Goal: Task Accomplishment & Management: Manage account settings

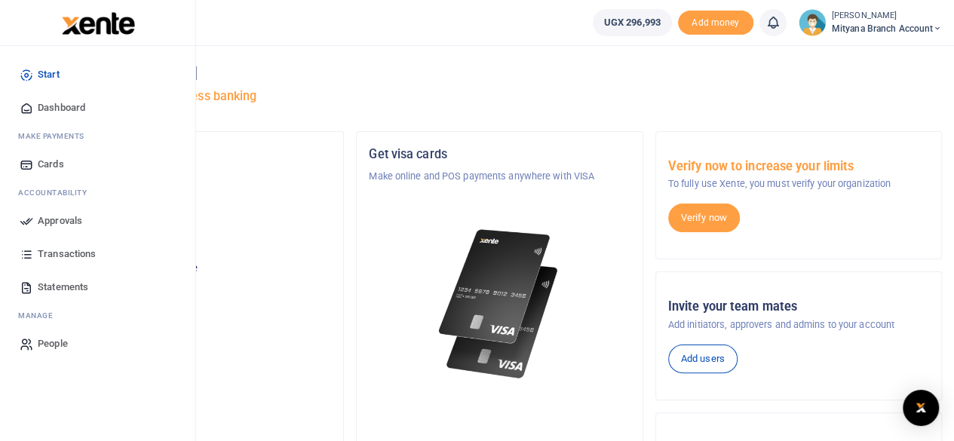
click at [53, 221] on span "Approvals" at bounding box center [60, 220] width 44 height 15
click at [71, 216] on span "Approvals" at bounding box center [60, 220] width 44 height 15
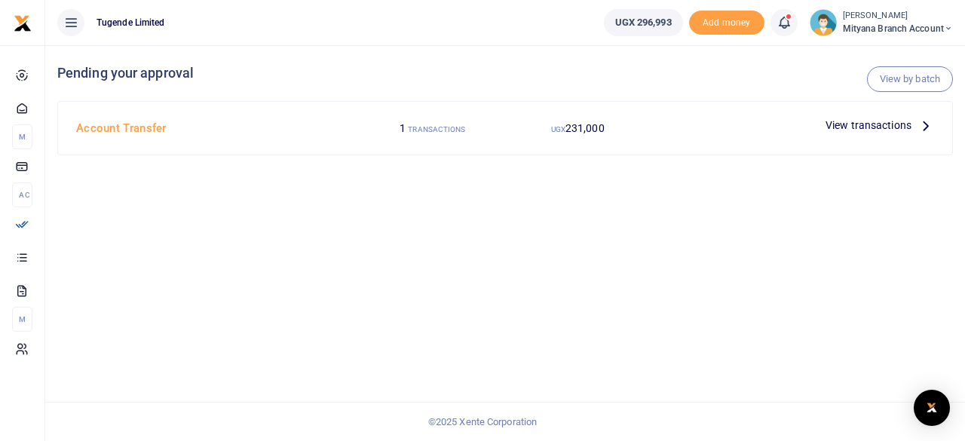
click at [928, 121] on icon at bounding box center [926, 125] width 17 height 17
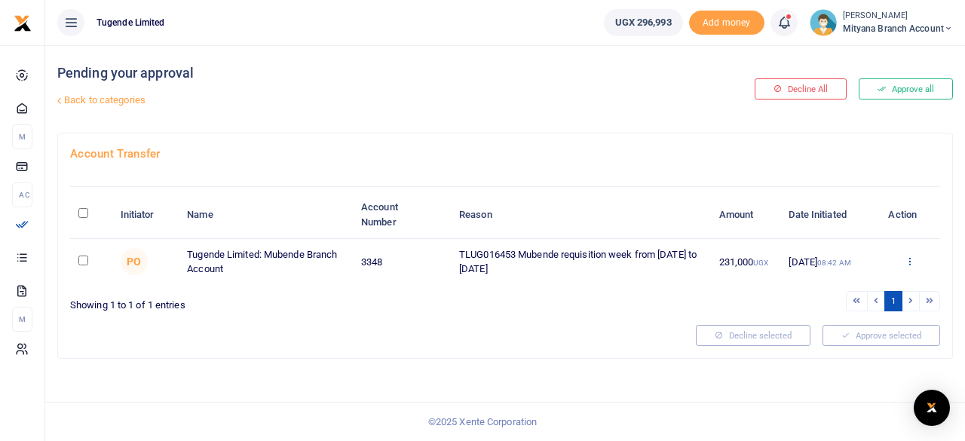
click at [913, 256] on icon at bounding box center [910, 261] width 10 height 11
click at [838, 287] on link "Approve" at bounding box center [855, 285] width 119 height 21
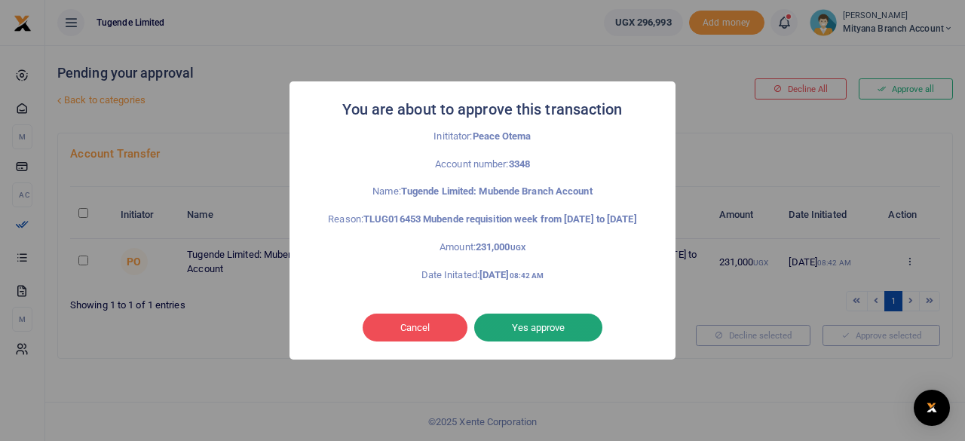
click at [545, 333] on button "Yes approve" at bounding box center [538, 328] width 128 height 29
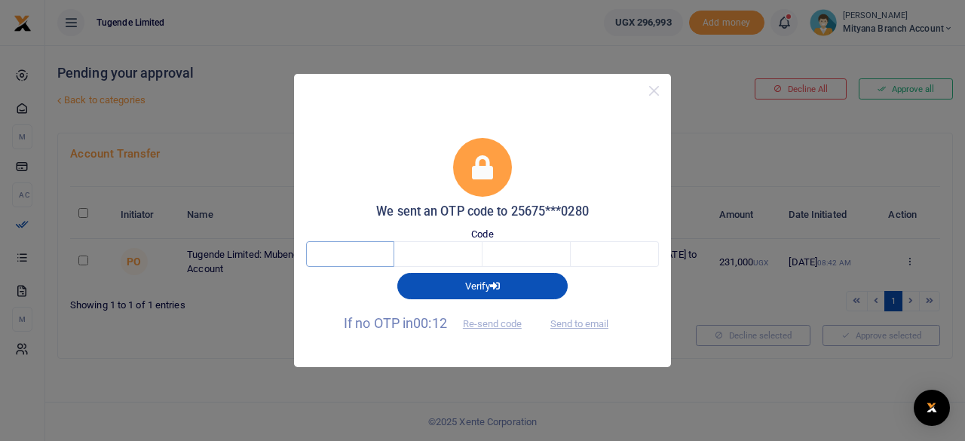
click at [373, 257] on input "text" at bounding box center [350, 254] width 88 height 26
type input "2"
type input "0"
type input "6"
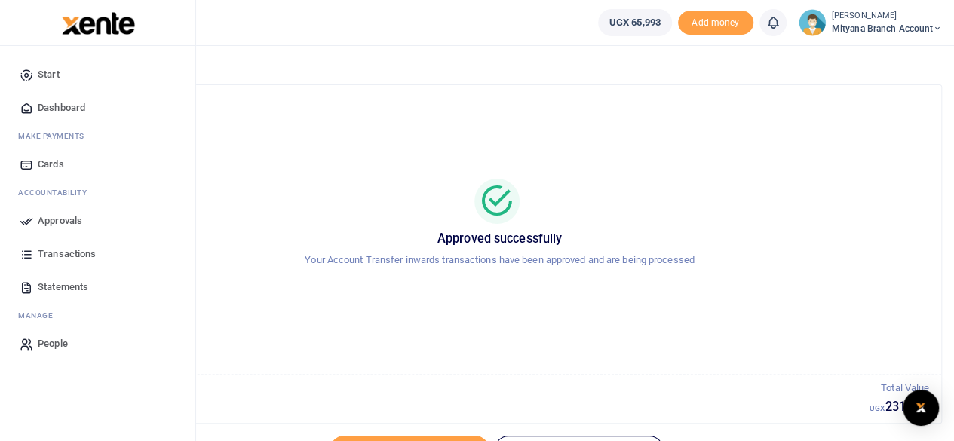
click at [66, 248] on span "Transactions" at bounding box center [67, 254] width 58 height 15
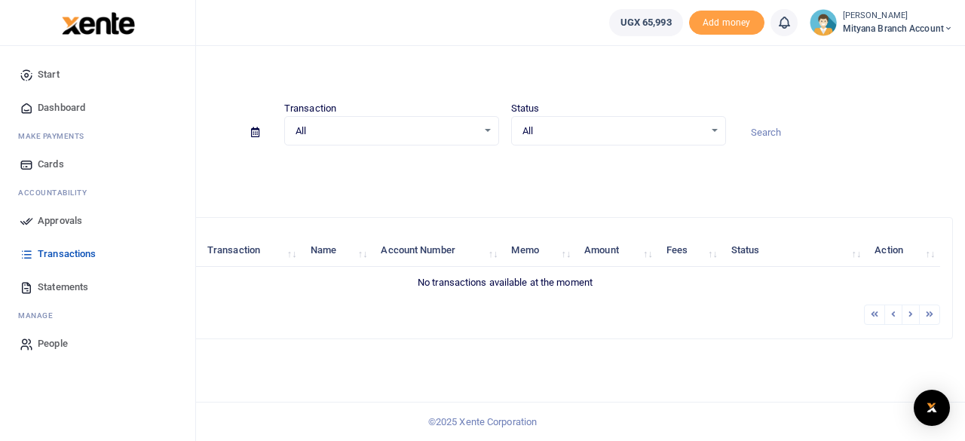
click at [72, 289] on span "Statements" at bounding box center [63, 287] width 51 height 15
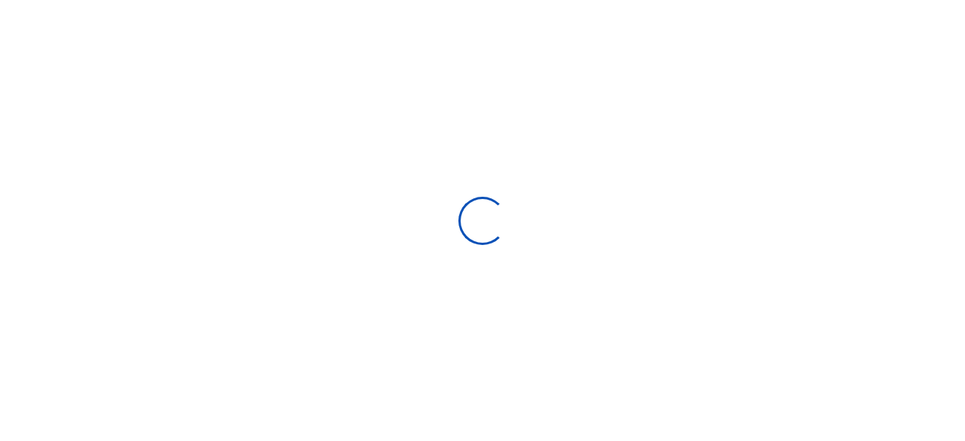
select select "ALL"
type input "[DATE] - [DATE]"
